Goal: Transaction & Acquisition: Purchase product/service

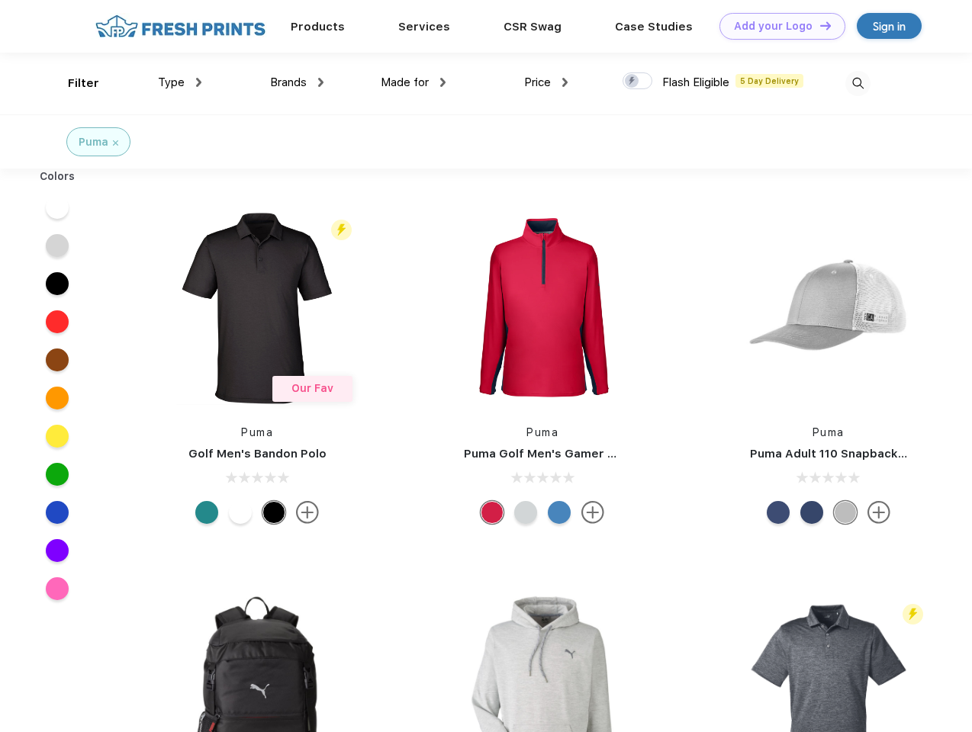
click at [777, 26] on link "Add your Logo Design Tool" at bounding box center [782, 26] width 126 height 27
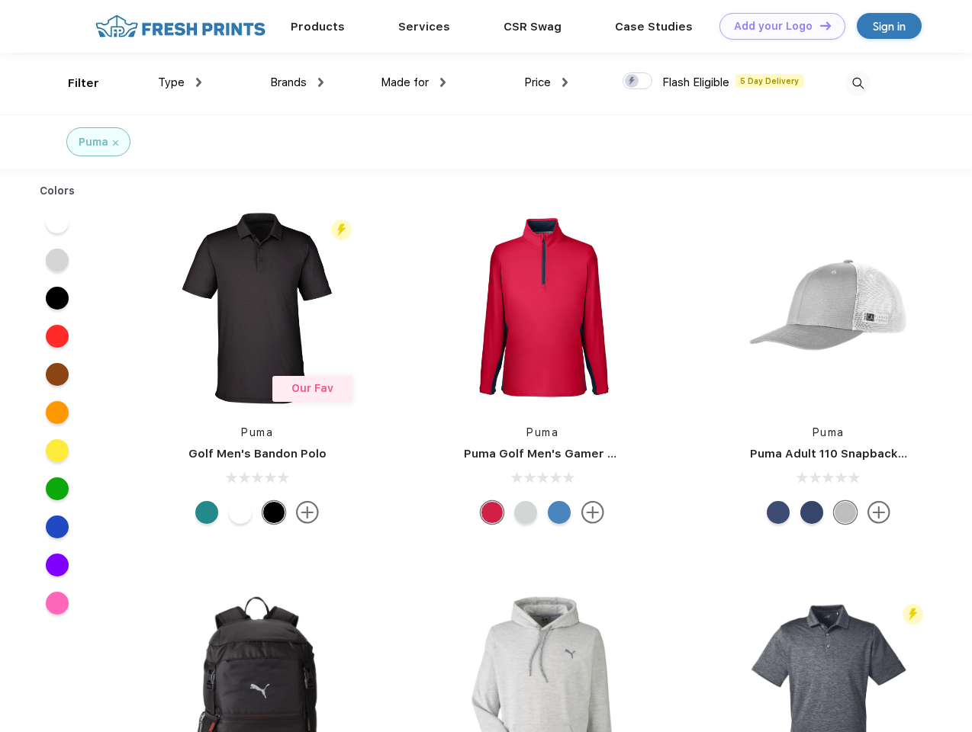
click at [0, 0] on div "Design Tool" at bounding box center [0, 0] width 0 height 0
click at [819, 25] on link "Add your Logo Design Tool" at bounding box center [782, 26] width 126 height 27
click at [73, 83] on div "Filter" at bounding box center [83, 84] width 31 height 18
click at [180, 82] on span "Type" at bounding box center [171, 83] width 27 height 14
click at [297, 82] on span "Brands" at bounding box center [288, 83] width 37 height 14
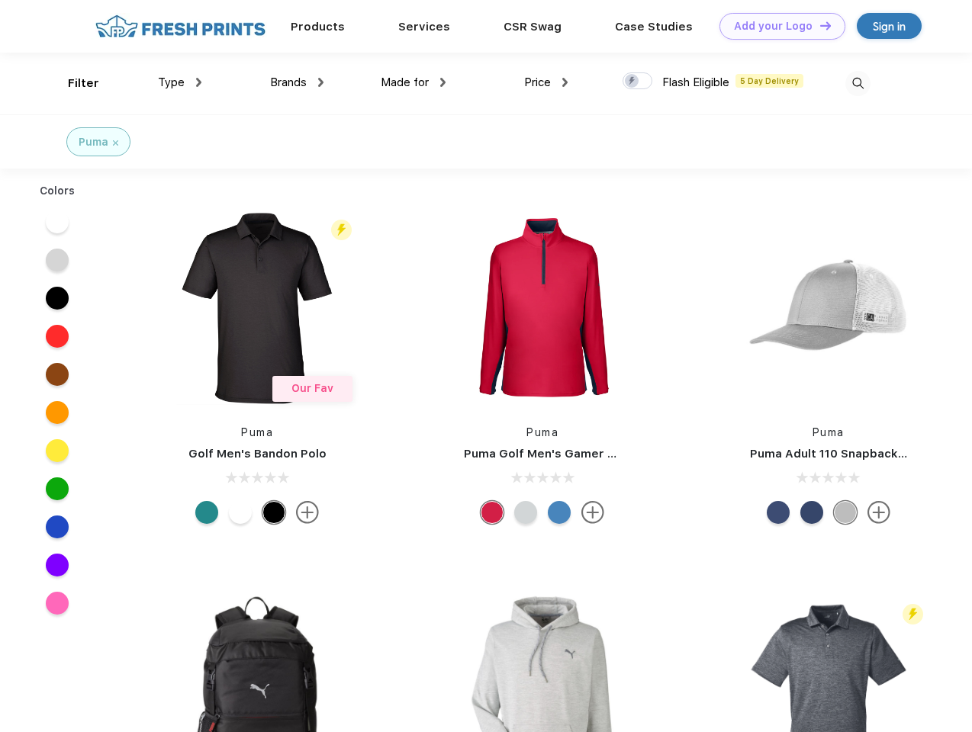
click at [413, 82] on span "Made for" at bounding box center [405, 83] width 48 height 14
click at [546, 82] on span "Price" at bounding box center [537, 83] width 27 height 14
click at [638, 82] on div at bounding box center [638, 80] width 30 height 17
click at [632, 82] on input "checkbox" at bounding box center [628, 77] width 10 height 10
click at [857, 83] on img at bounding box center [857, 83] width 25 height 25
